Goal: Task Accomplishment & Management: Manage account settings

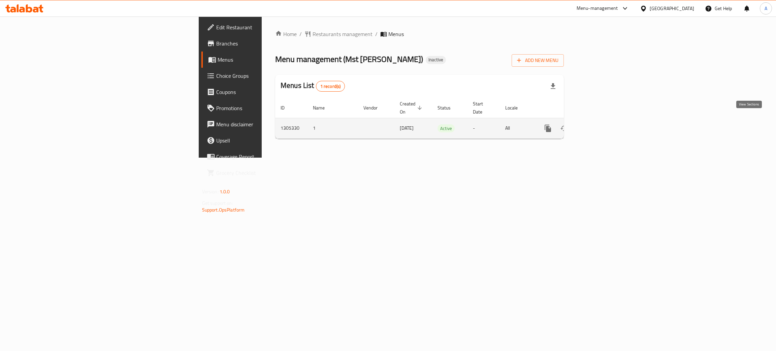
click at [601, 124] on icon "enhanced table" at bounding box center [597, 128] width 8 height 8
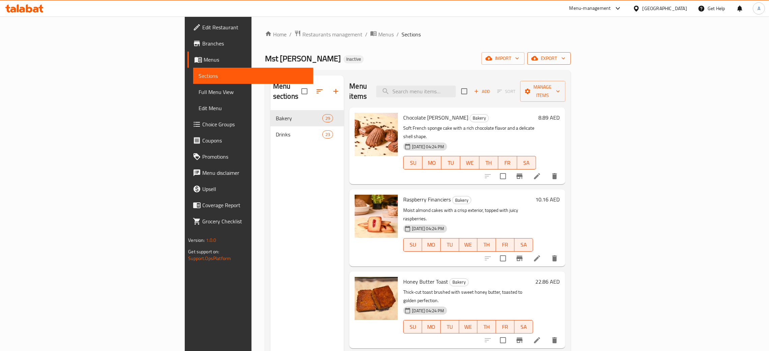
click at [566, 56] on icon "button" at bounding box center [563, 58] width 7 height 7
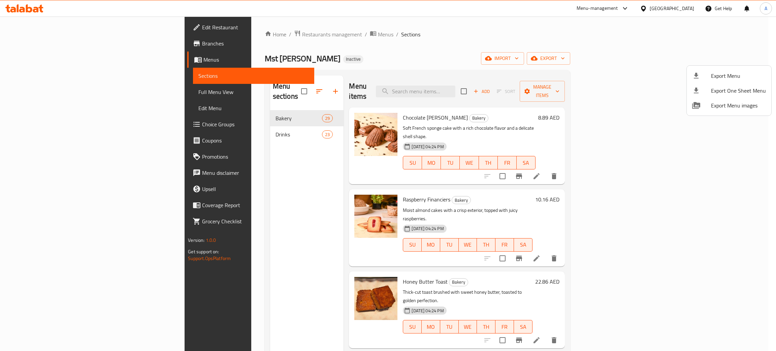
click at [726, 75] on span "Export Menu" at bounding box center [738, 76] width 55 height 8
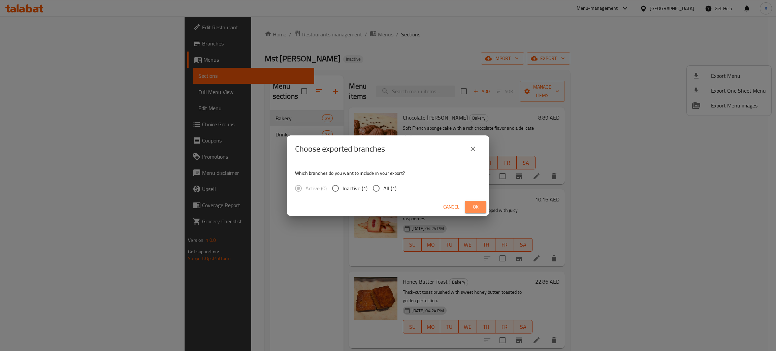
click at [484, 210] on button "Ok" at bounding box center [476, 207] width 22 height 12
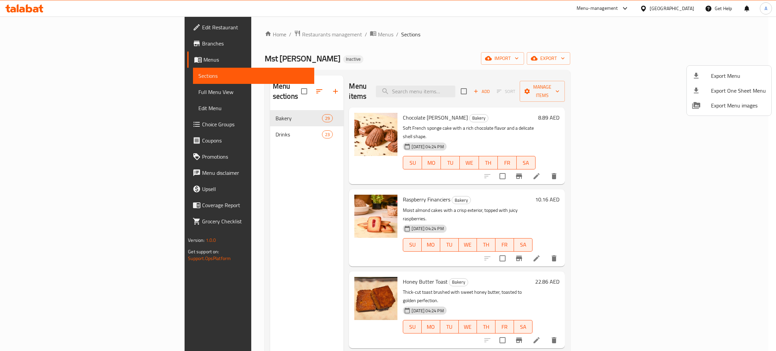
click at [38, 24] on div at bounding box center [388, 175] width 776 height 351
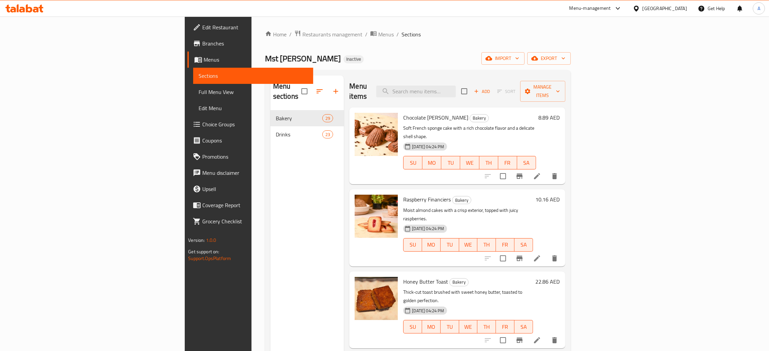
click at [202, 24] on span "Edit Restaurant" at bounding box center [254, 27] width 105 height 8
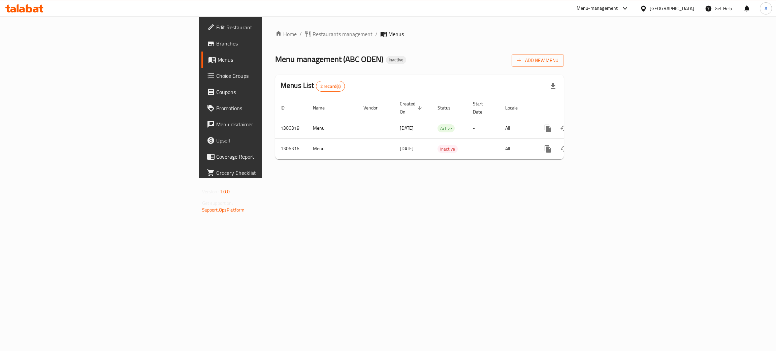
click at [600, 125] on icon "enhanced table" at bounding box center [597, 128] width 6 height 6
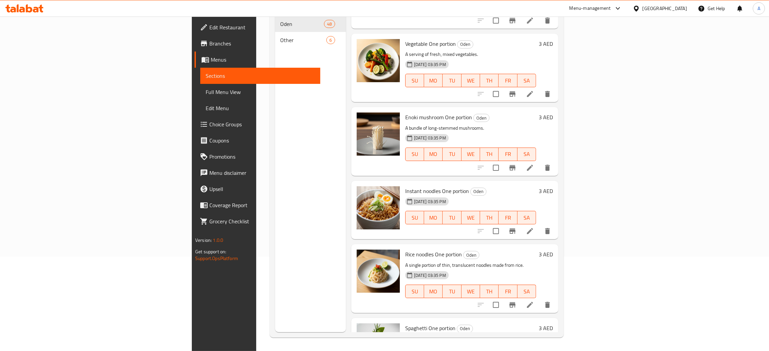
scroll to position [2783, 0]
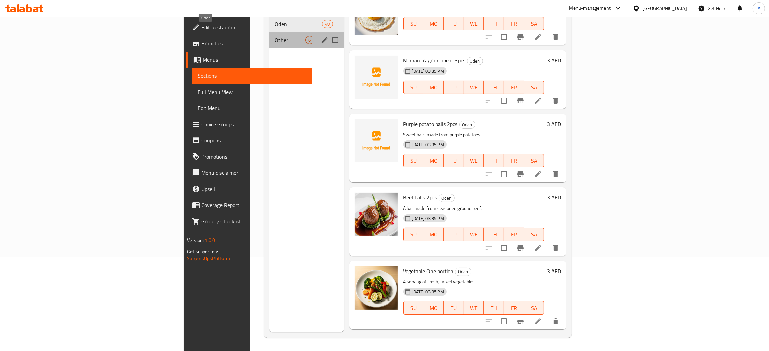
click at [275, 36] on span "Other" at bounding box center [290, 40] width 31 height 8
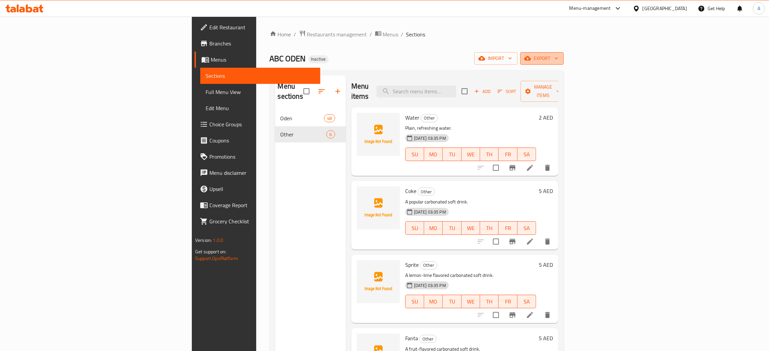
click at [563, 55] on button "export" at bounding box center [541, 58] width 43 height 12
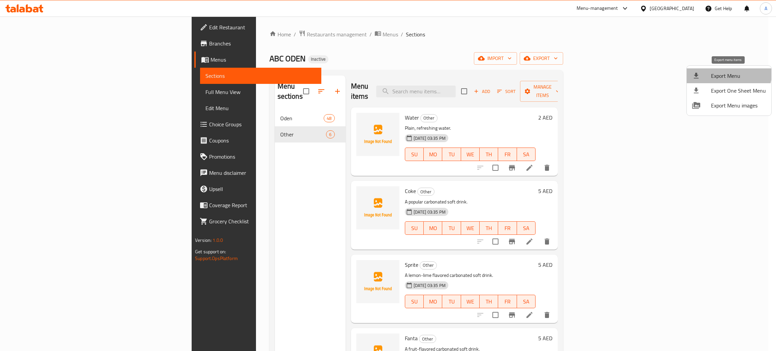
click at [723, 72] on span "Export Menu" at bounding box center [738, 76] width 55 height 8
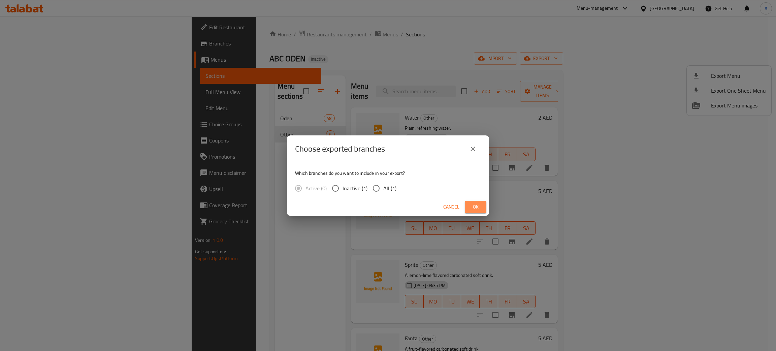
click at [479, 207] on span "Ok" at bounding box center [475, 207] width 11 height 8
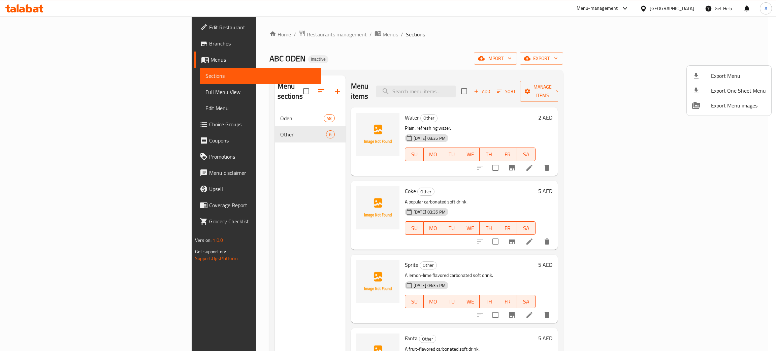
click at [317, 113] on div at bounding box center [388, 175] width 776 height 351
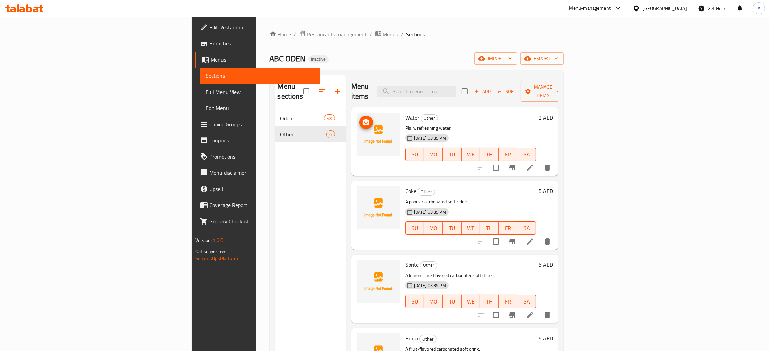
click at [362, 118] on icon "upload picture" at bounding box center [366, 122] width 8 height 8
click at [359, 263] on button "upload picture" at bounding box center [365, 269] width 13 height 13
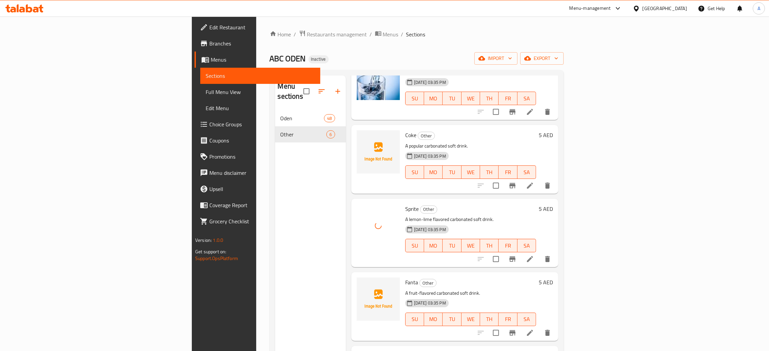
scroll to position [96, 0]
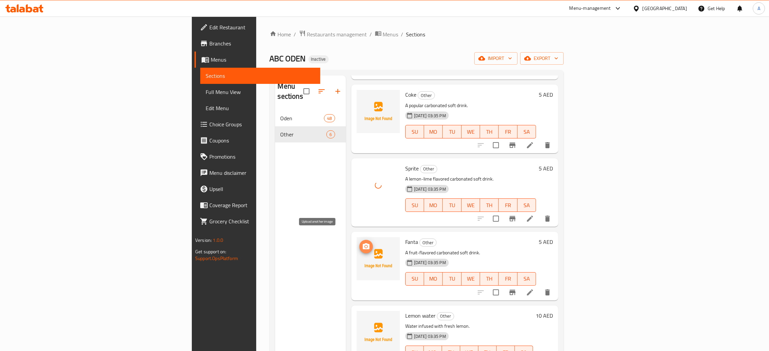
click at [363, 243] on icon "upload picture" at bounding box center [366, 246] width 7 height 6
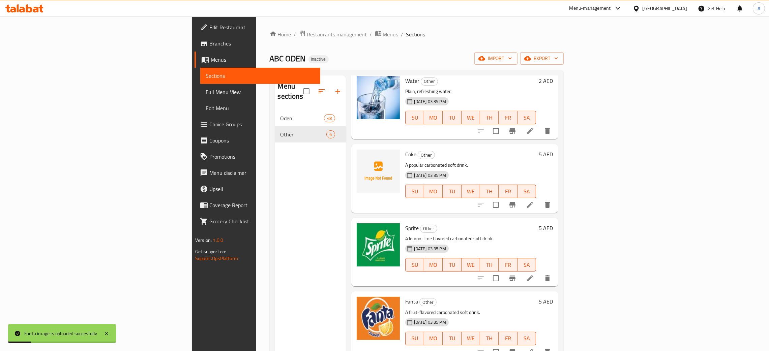
scroll to position [0, 0]
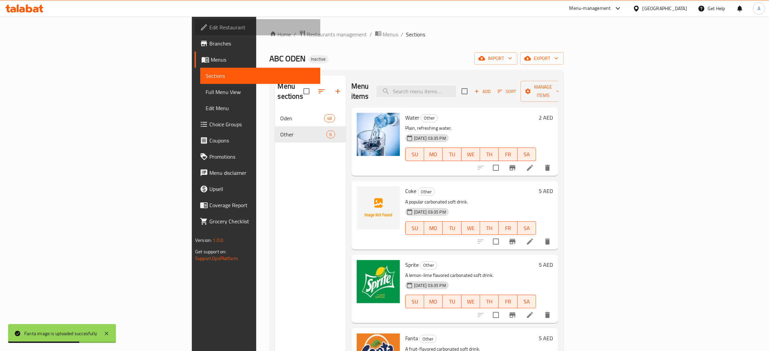
click at [209, 28] on span "Edit Restaurant" at bounding box center [261, 27] width 105 height 8
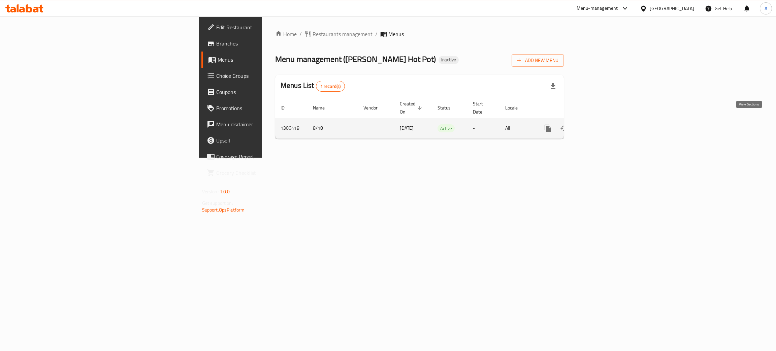
click at [601, 124] on icon "enhanced table" at bounding box center [597, 128] width 8 height 8
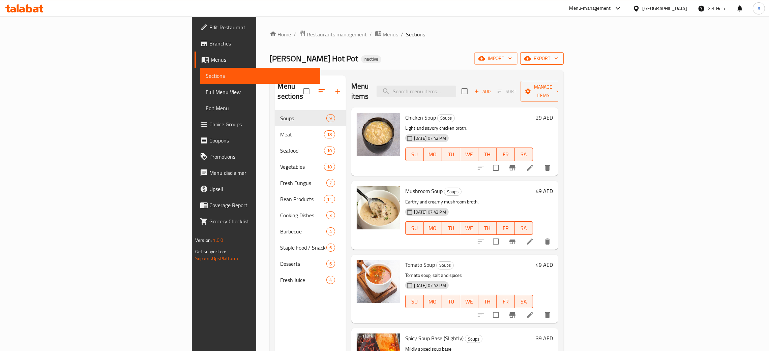
click at [559, 58] on icon "button" at bounding box center [556, 58] width 7 height 7
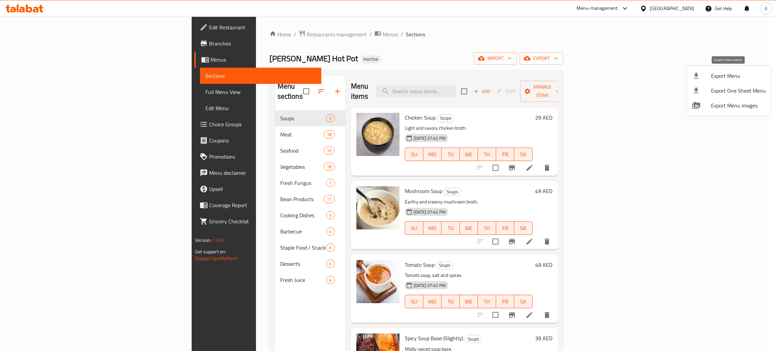
click at [723, 77] on span "Export Menu" at bounding box center [738, 76] width 55 height 8
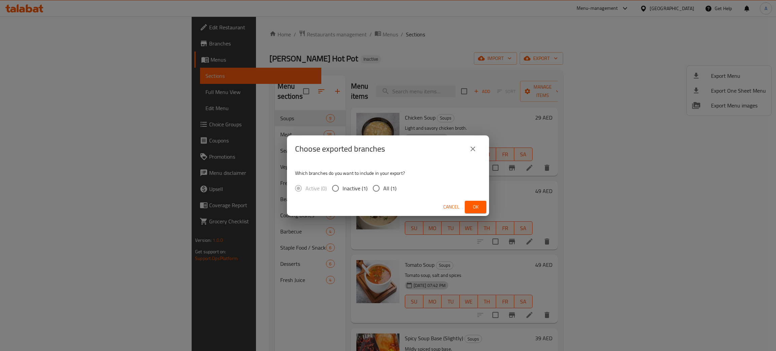
click at [476, 208] on span "Ok" at bounding box center [475, 207] width 11 height 8
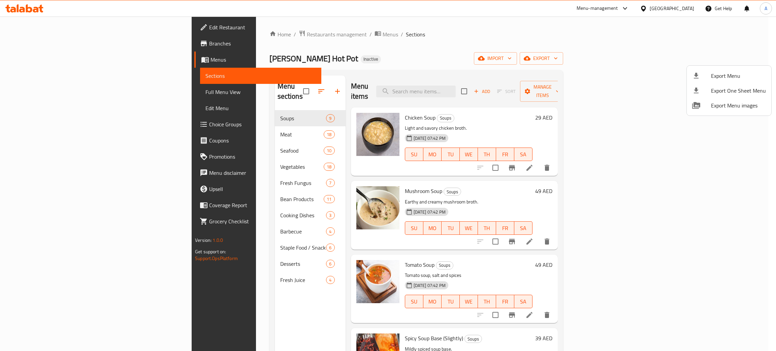
click at [675, 7] on div at bounding box center [388, 175] width 776 height 351
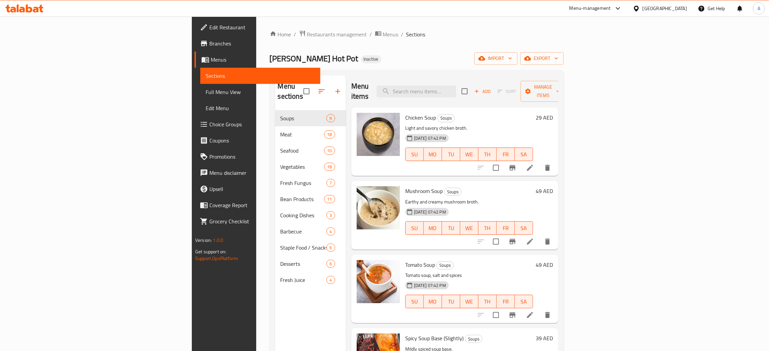
click at [673, 7] on div "[GEOGRAPHIC_DATA]" at bounding box center [664, 8] width 44 height 7
click at [611, 70] on div "Egypt" at bounding box center [635, 69] width 101 height 15
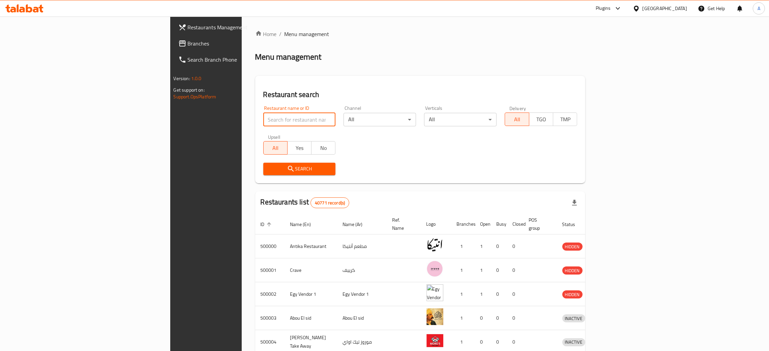
click at [263, 119] on input "search" at bounding box center [299, 119] width 72 height 13
paste input "ركن المزاج"
type input "ركن المزاج"
click button "Search" at bounding box center [299, 169] width 72 height 12
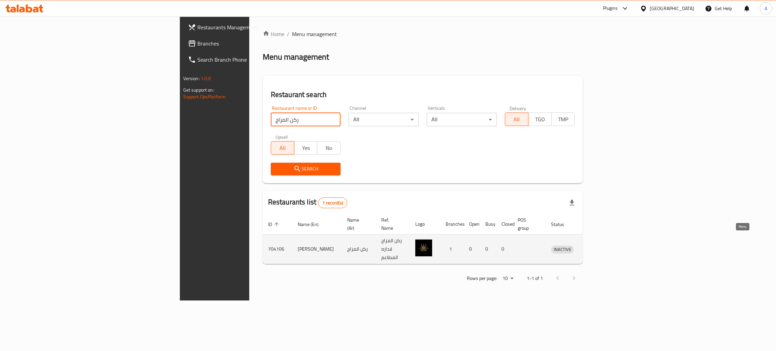
click at [594, 248] on icon "enhanced table" at bounding box center [593, 249] width 2 height 3
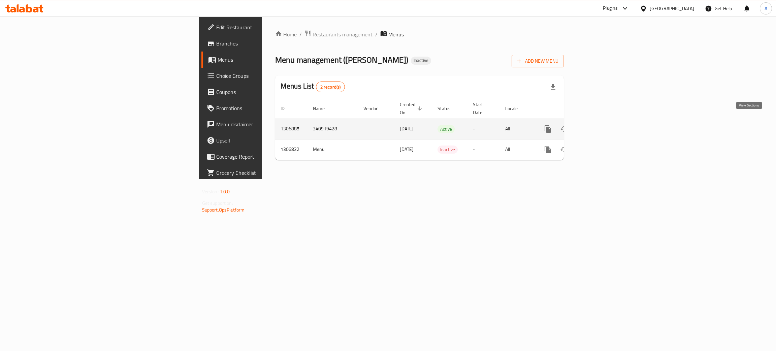
click at [601, 125] on icon "enhanced table" at bounding box center [597, 129] width 8 height 8
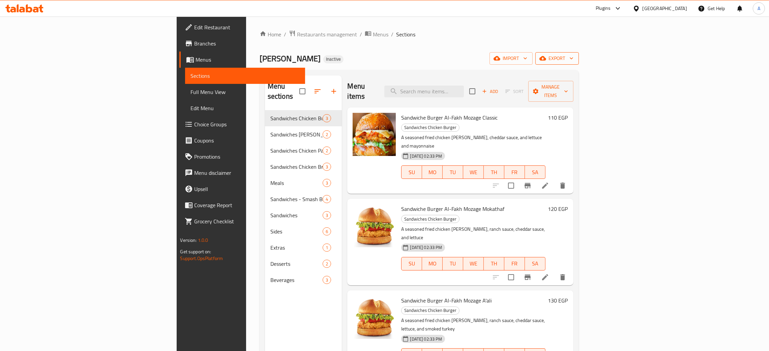
click at [575, 57] on icon "button" at bounding box center [571, 58] width 7 height 7
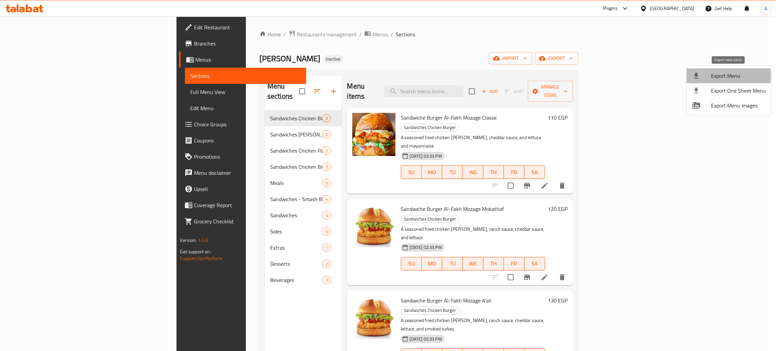
click at [723, 76] on span "Export Menu" at bounding box center [738, 76] width 55 height 8
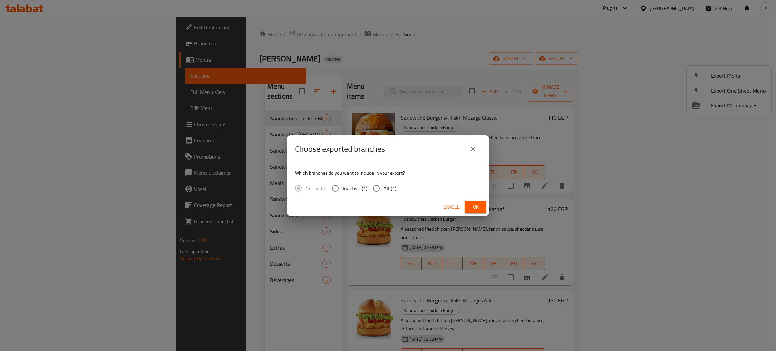
click at [480, 202] on div "Cancel Ok" at bounding box center [388, 207] width 202 height 18
click at [476, 206] on span "Ok" at bounding box center [475, 207] width 11 height 8
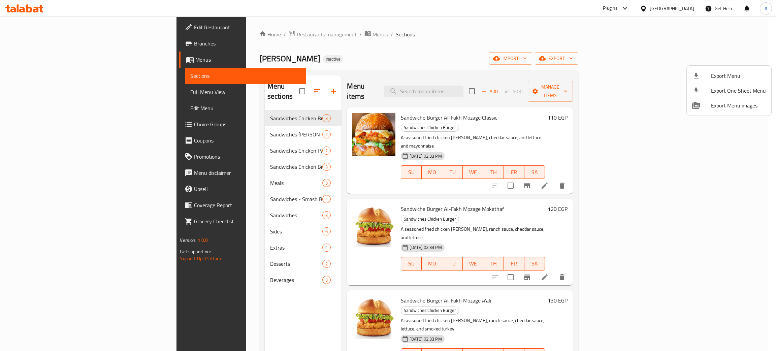
click at [38, 31] on div at bounding box center [388, 175] width 776 height 351
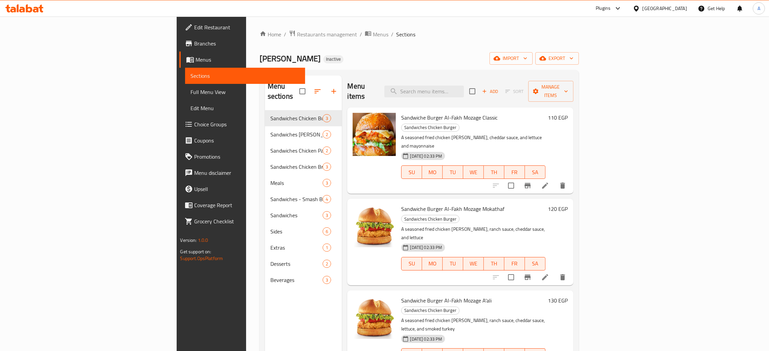
click at [194, 27] on span "Edit Restaurant" at bounding box center [246, 27] width 105 height 8
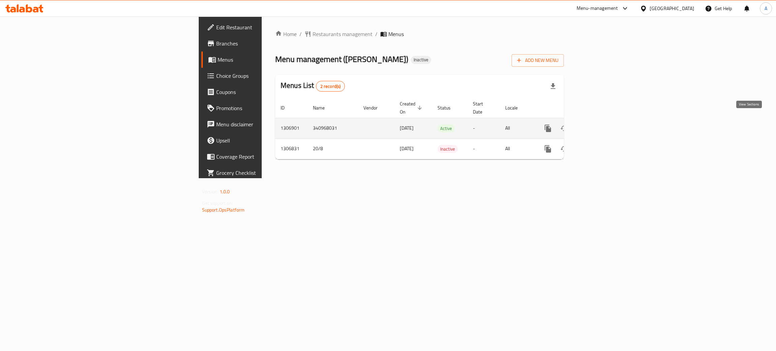
click at [601, 124] on icon "enhanced table" at bounding box center [597, 128] width 8 height 8
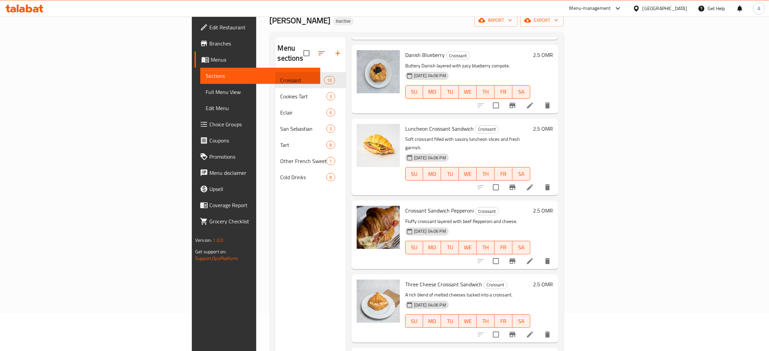
scroll to position [95, 0]
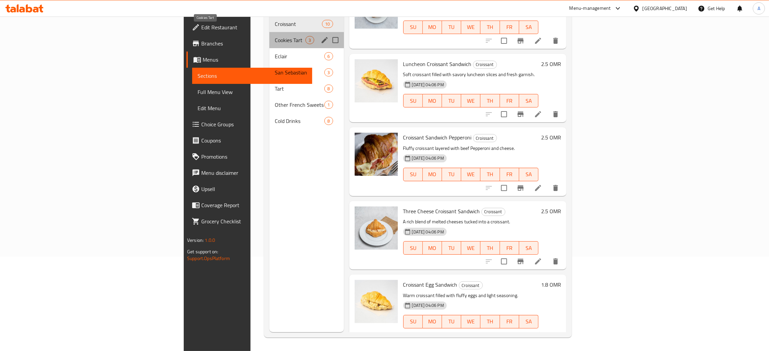
click at [275, 36] on span "Cookies Tart" at bounding box center [290, 40] width 31 height 8
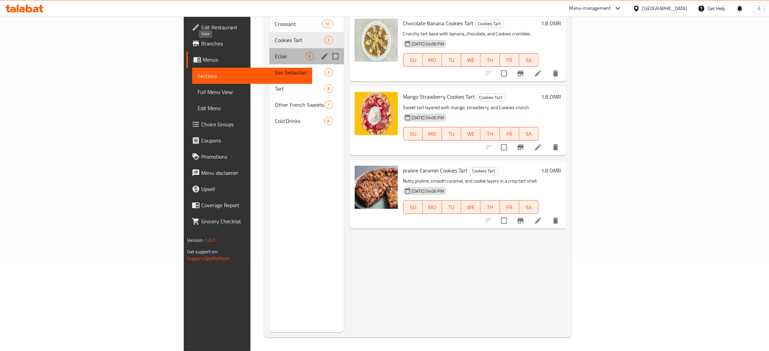
click at [275, 52] on span "Eclair" at bounding box center [290, 56] width 31 height 8
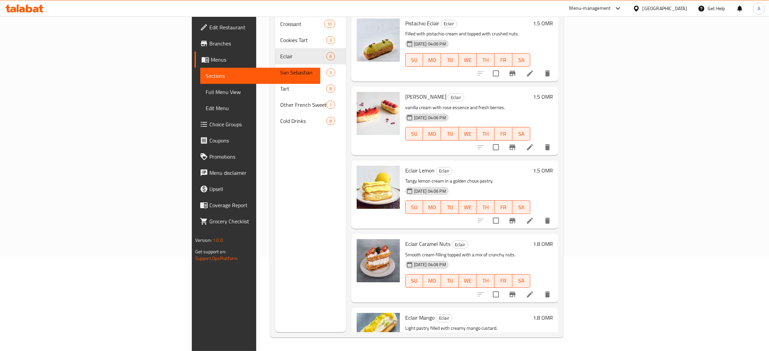
scroll to position [106, 0]
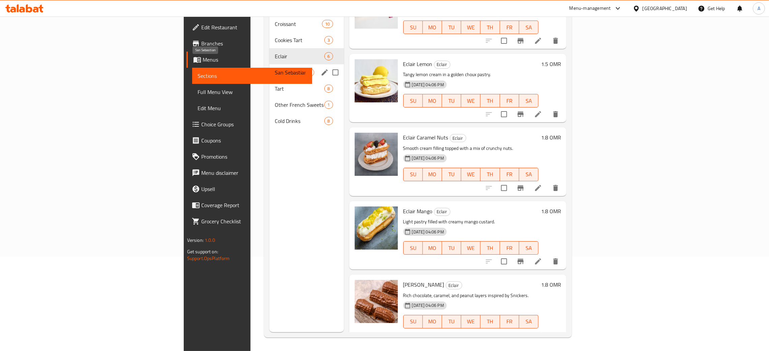
click at [275, 68] on span "San Sebastian" at bounding box center [290, 72] width 31 height 8
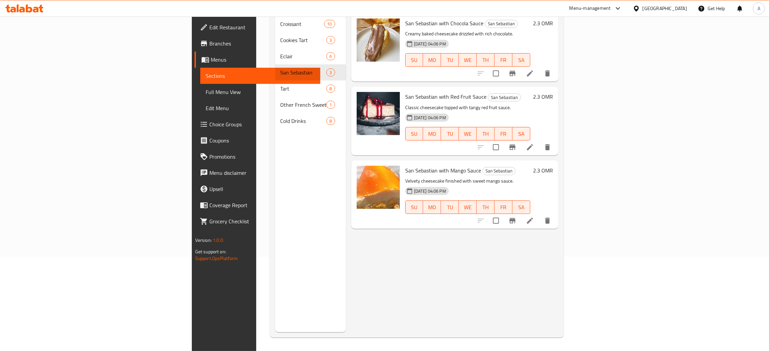
scroll to position [44, 0]
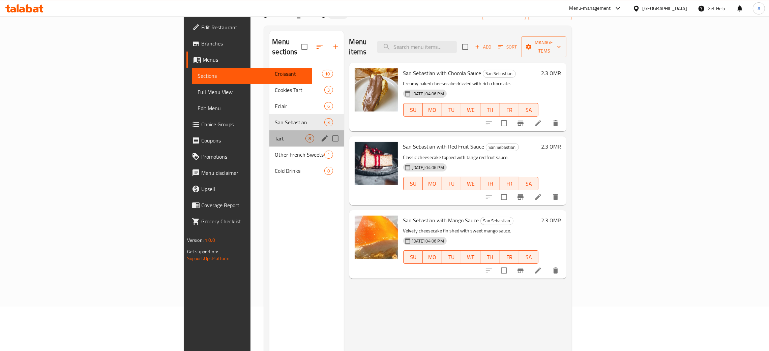
click at [269, 130] on div "Tart 8" at bounding box center [306, 138] width 74 height 16
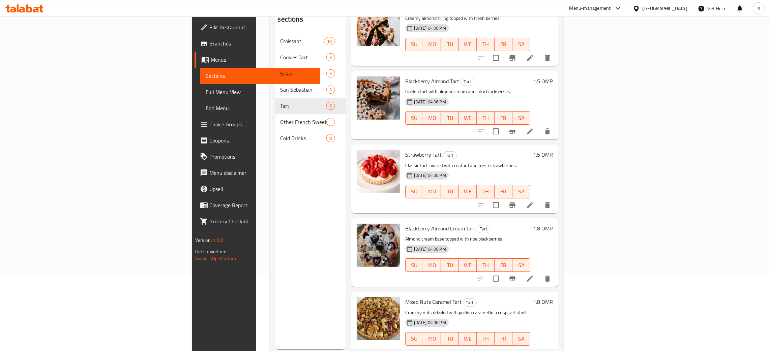
scroll to position [95, 0]
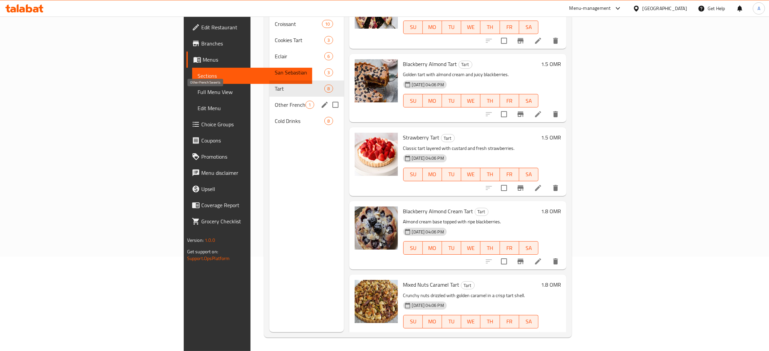
click at [275, 101] on span "Other French Sweets" at bounding box center [290, 105] width 31 height 8
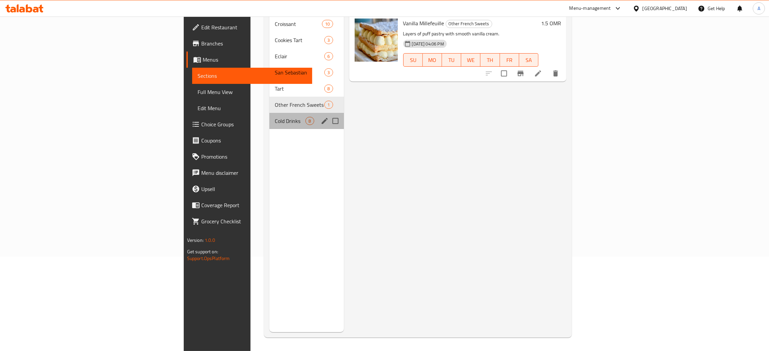
click at [269, 113] on div "Cold Drinks 8" at bounding box center [306, 121] width 74 height 16
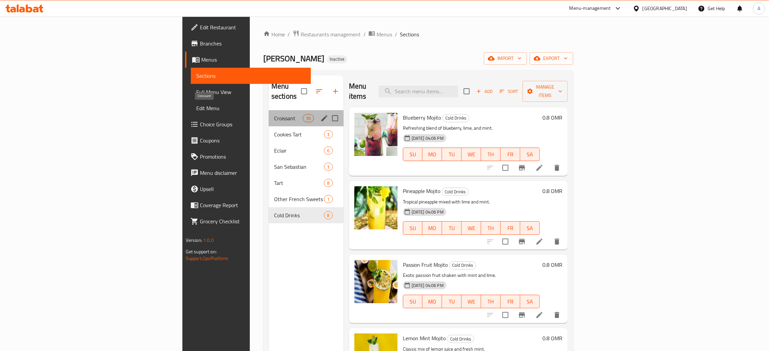
click at [274, 114] on span "Croissant" at bounding box center [288, 118] width 29 height 8
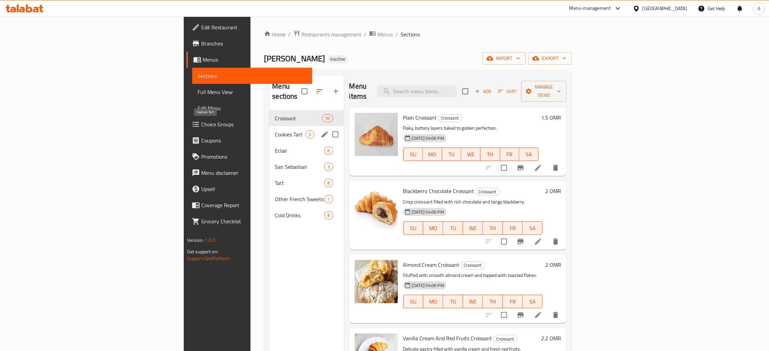
click at [275, 130] on span "Cookies Tart" at bounding box center [290, 134] width 31 height 8
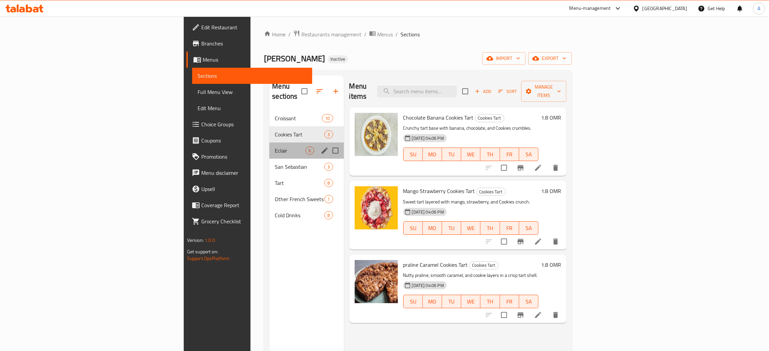
click at [269, 143] on div "Eclair 6" at bounding box center [306, 151] width 74 height 16
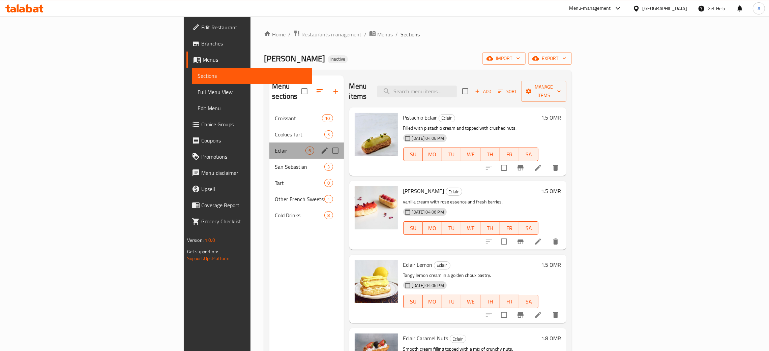
click at [269, 147] on div "Eclair 6" at bounding box center [306, 151] width 74 height 16
click at [275, 163] on span "San Sebastian" at bounding box center [290, 167] width 31 height 8
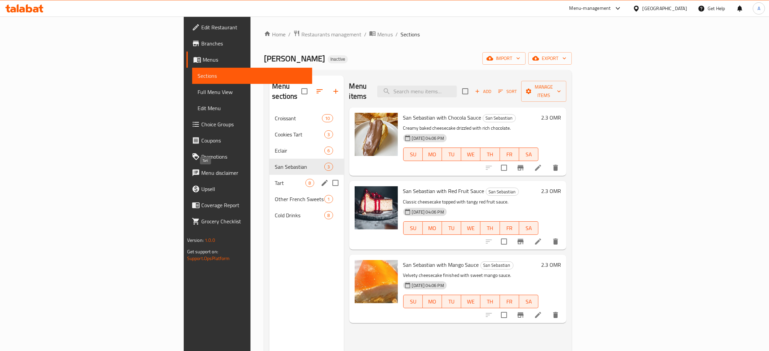
click at [275, 179] on span "Tart" at bounding box center [290, 183] width 31 height 8
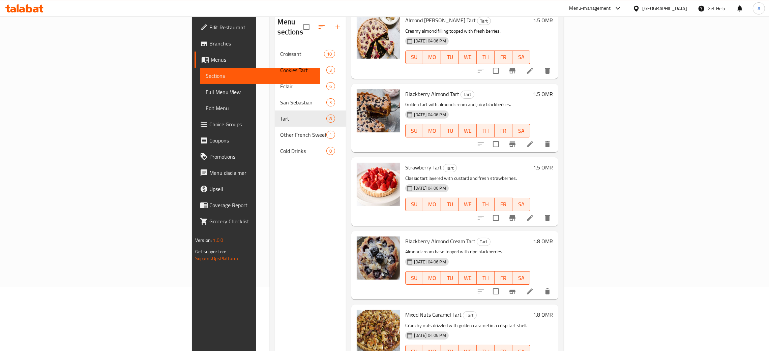
scroll to position [95, 0]
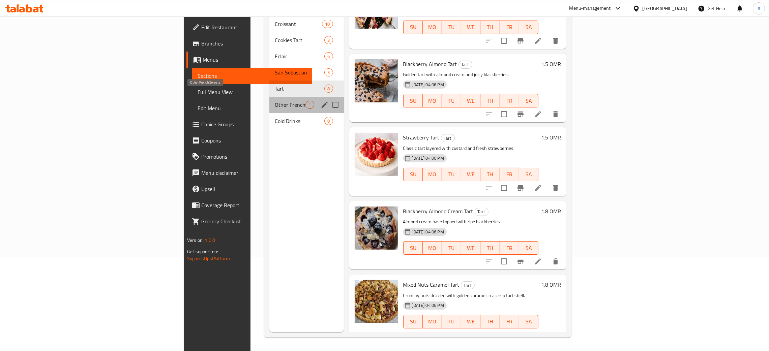
click at [275, 101] on span "Other French Sweets" at bounding box center [290, 105] width 31 height 8
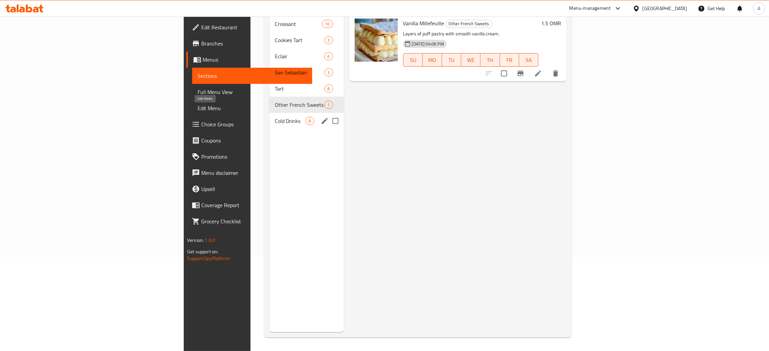
click at [275, 117] on span "Cold Drinks" at bounding box center [290, 121] width 31 height 8
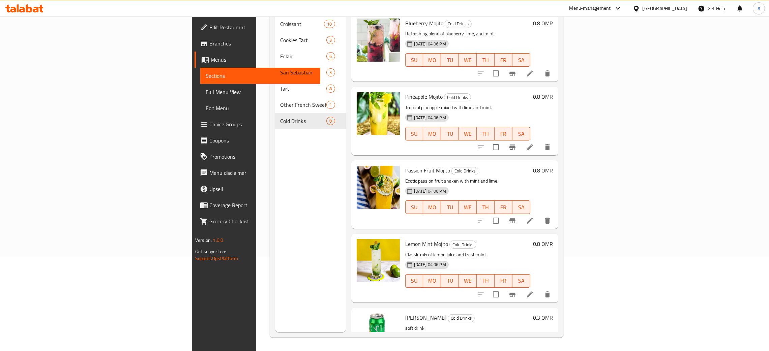
click at [275, 216] on div "Menu sections Croissant 10 Cookies Tart 3 Eclair 6 San Sebastian 3 Tart 8 Other…" at bounding box center [310, 156] width 71 height 351
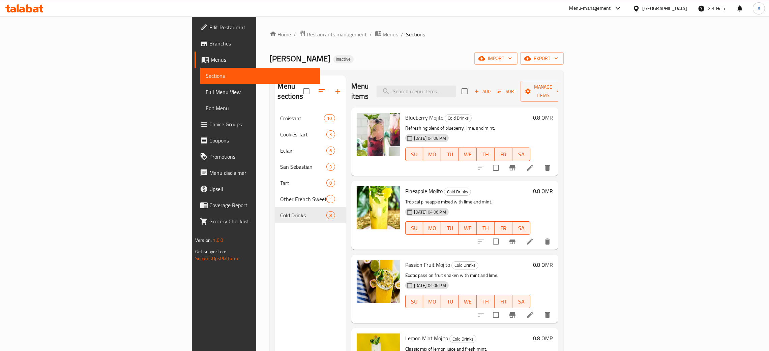
click at [209, 28] on span "Edit Restaurant" at bounding box center [261, 27] width 105 height 8
